Goal: Book appointment/travel/reservation

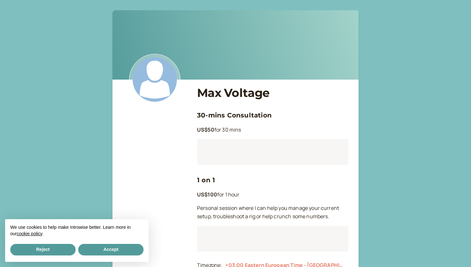
click at [228, 114] on link "30-mins Consultation" at bounding box center [234, 115] width 75 height 8
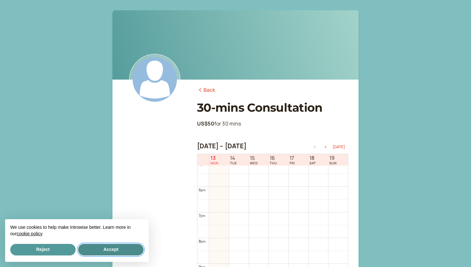
click at [119, 248] on button "Accept" at bounding box center [110, 250] width 65 height 12
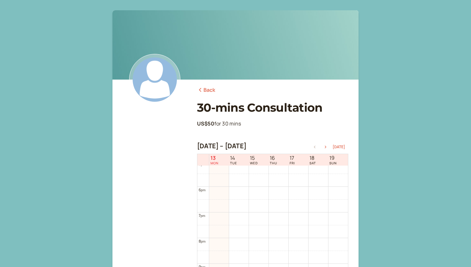
click at [230, 105] on h1 "30-mins Consultation" at bounding box center [272, 108] width 151 height 14
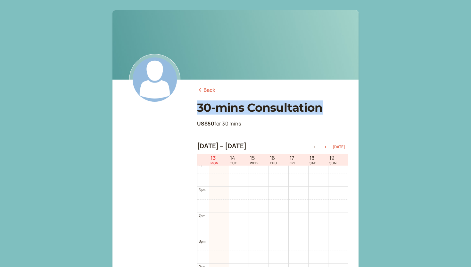
click at [235, 105] on h1 "30-mins Consultation" at bounding box center [272, 108] width 151 height 14
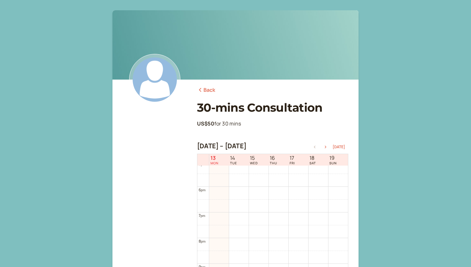
click at [212, 90] on link "Back" at bounding box center [206, 90] width 19 height 8
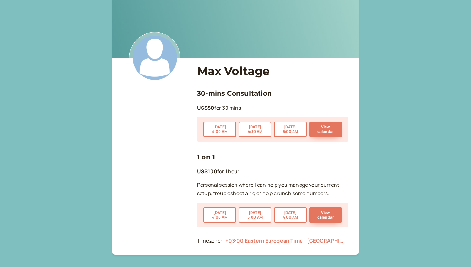
scroll to position [43, 0]
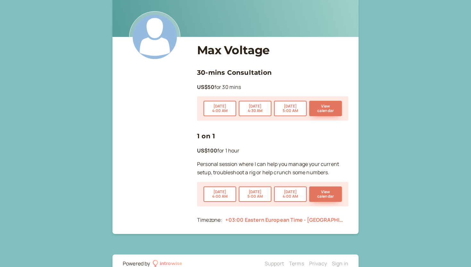
click at [207, 87] on b "US$50" at bounding box center [205, 86] width 17 height 7
click at [217, 87] on p "US$50 for 30 mins" at bounding box center [272, 87] width 151 height 8
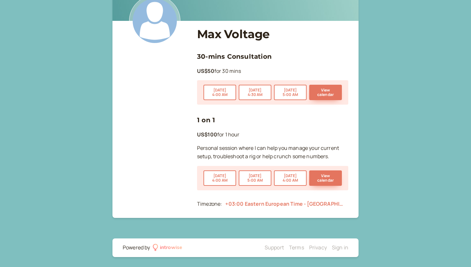
scroll to position [0, 0]
